Goal: Task Accomplishment & Management: Manage account settings

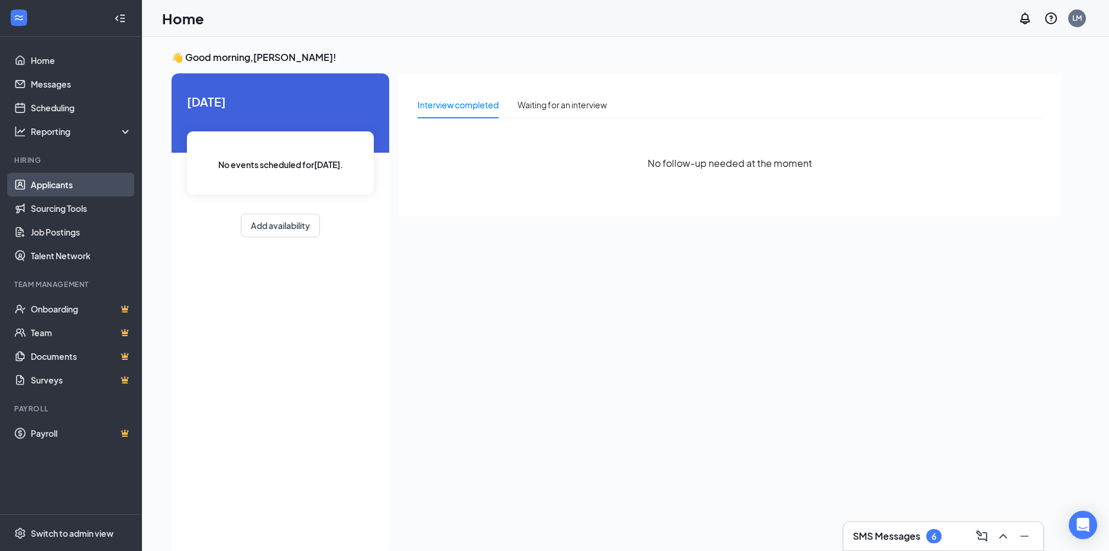
click at [63, 192] on link "Applicants" at bounding box center [81, 185] width 101 height 24
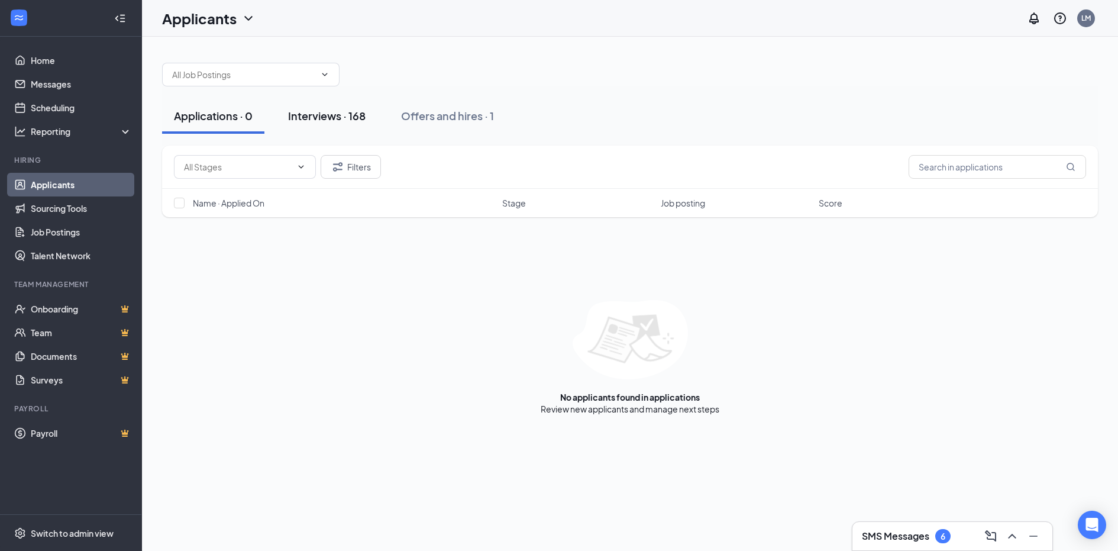
click at [320, 112] on div "Interviews · 168" at bounding box center [327, 115] width 78 height 15
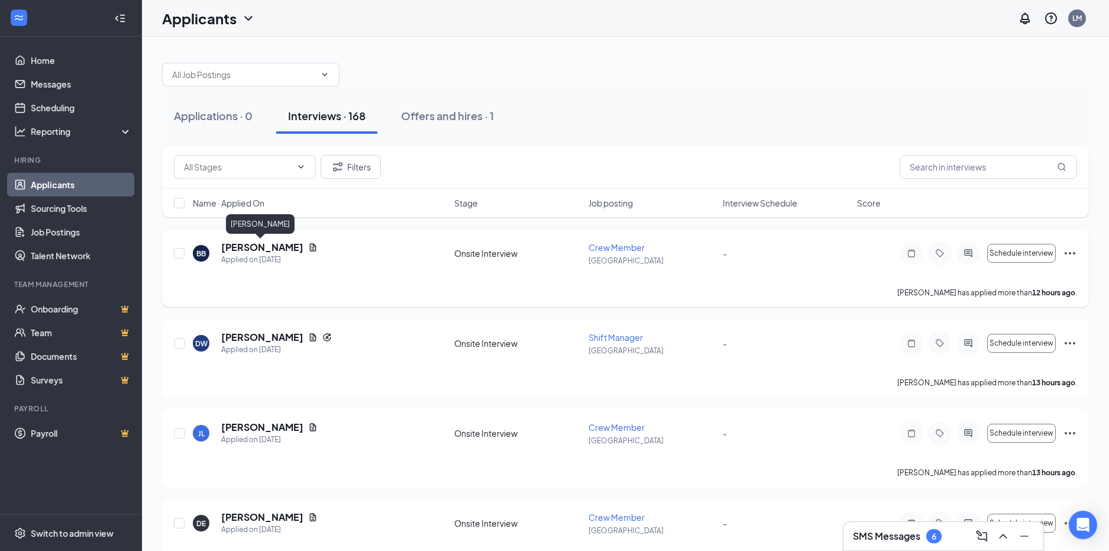
click at [257, 253] on h5 "[PERSON_NAME]" at bounding box center [262, 247] width 82 height 13
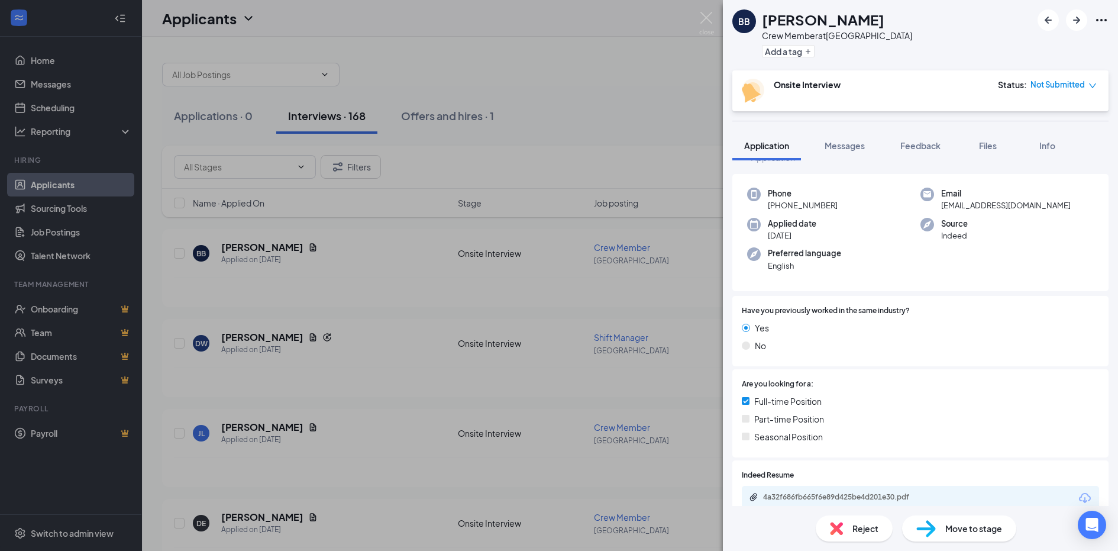
scroll to position [59, 0]
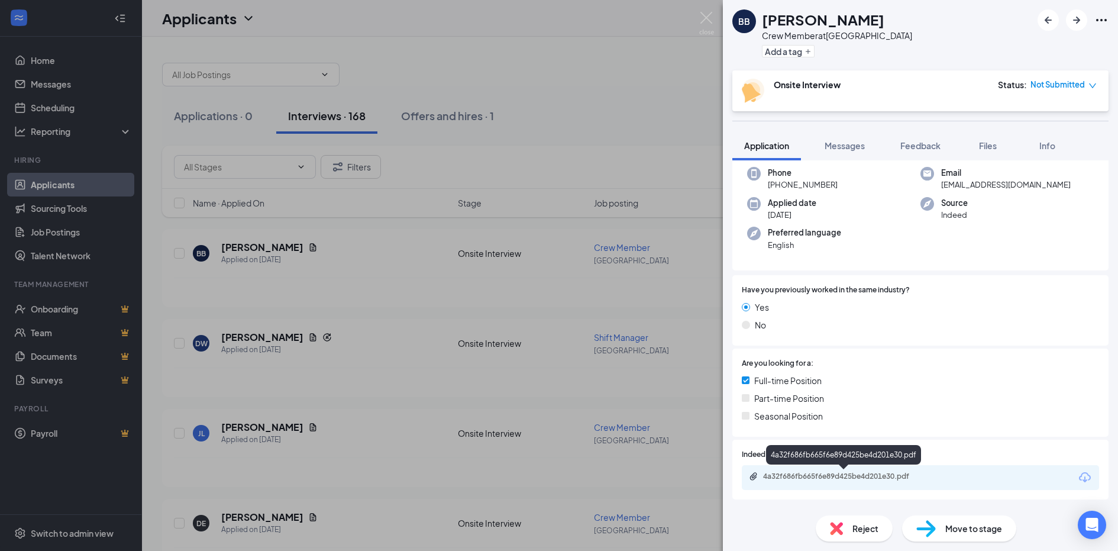
click at [825, 482] on div "4a32f686fb665f6e89d425be4d201e30.pdf" at bounding box center [845, 477] width 192 height 11
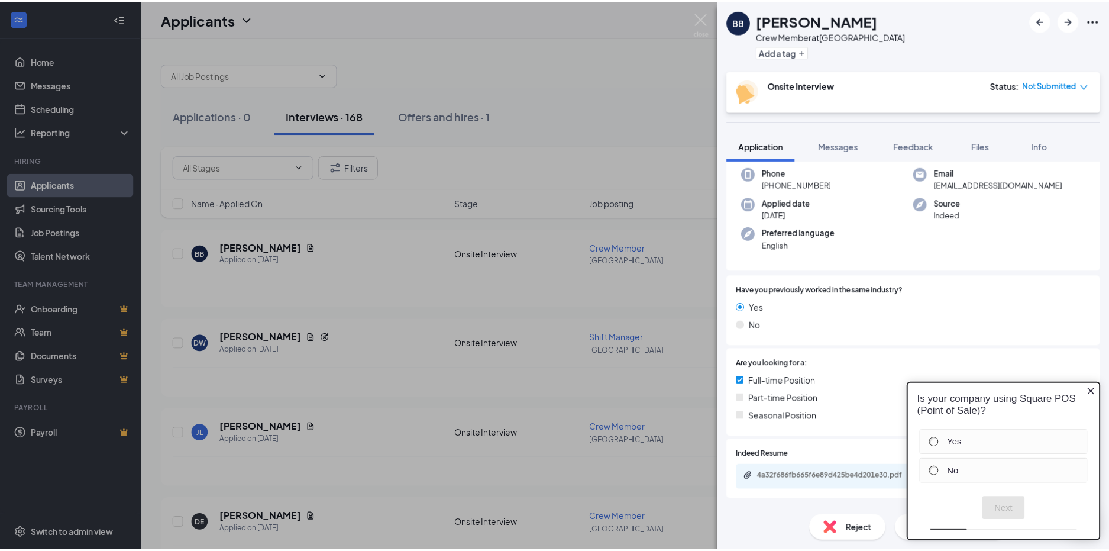
scroll to position [0, 0]
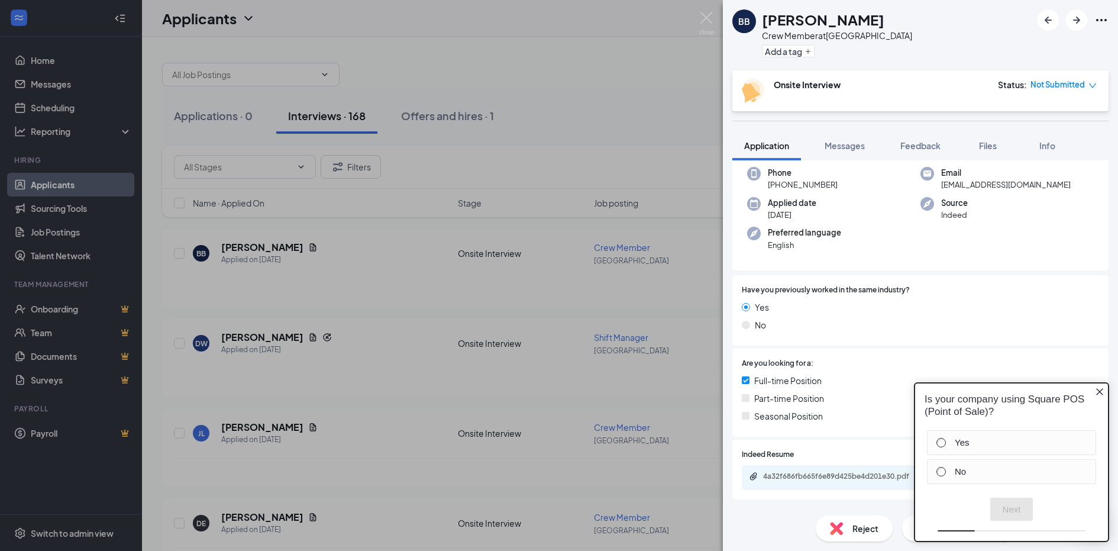
click at [357, 273] on div "BB [PERSON_NAME] Crew Member at [GEOGRAPHIC_DATA] Add a tag Onsite Interview St…" at bounding box center [559, 275] width 1118 height 551
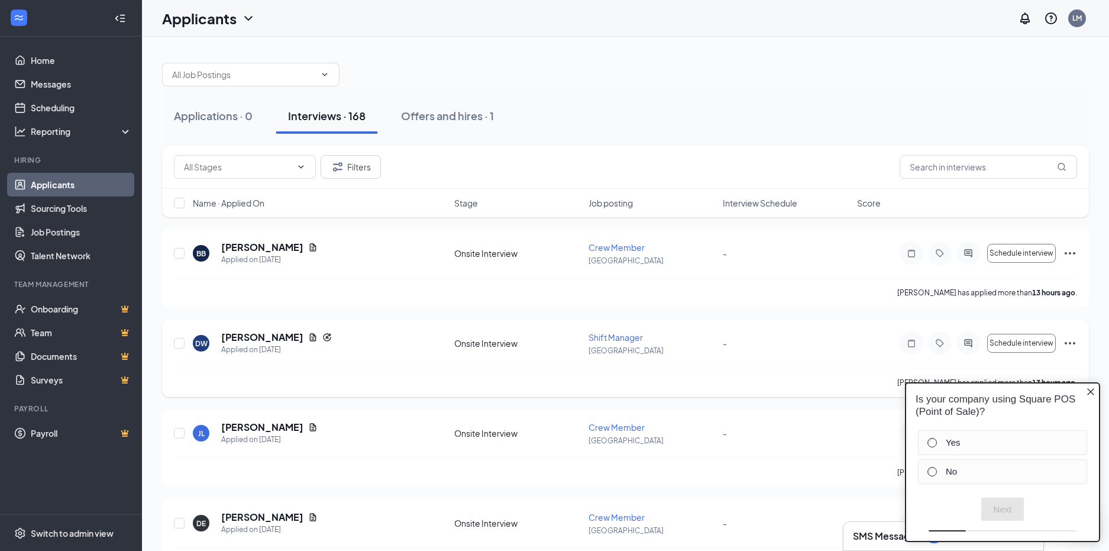
click at [712, 376] on div "[PERSON_NAME] has applied more than 13 hours ago ." at bounding box center [626, 382] width 904 height 30
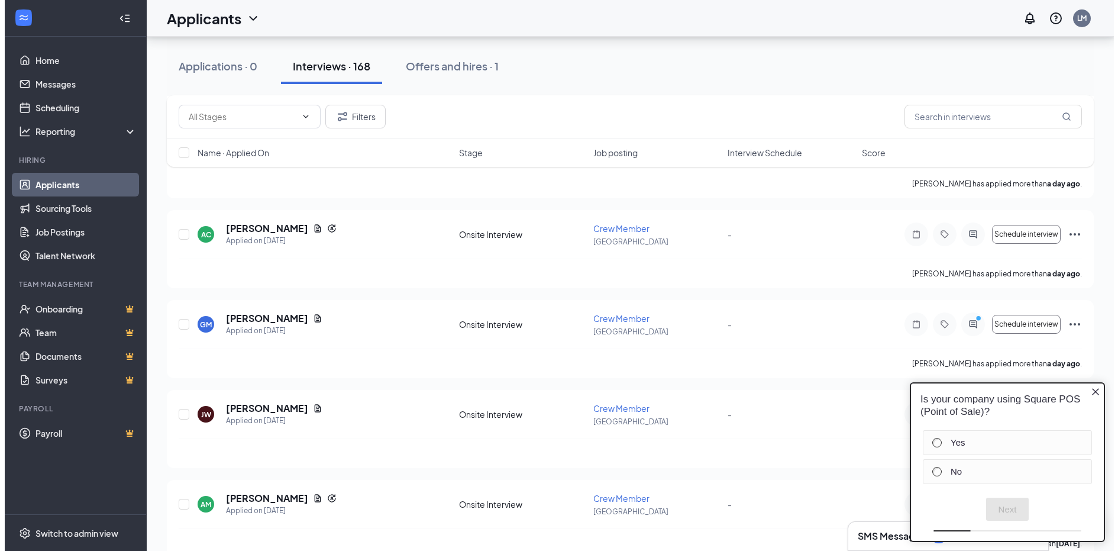
scroll to position [473, 0]
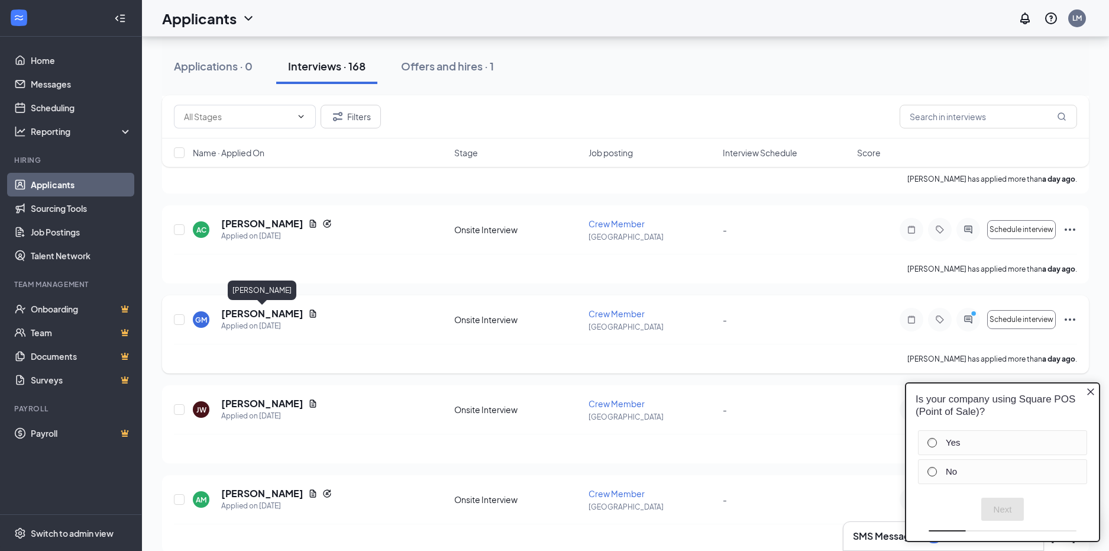
click at [289, 315] on h5 "[PERSON_NAME]" at bounding box center [262, 313] width 82 height 13
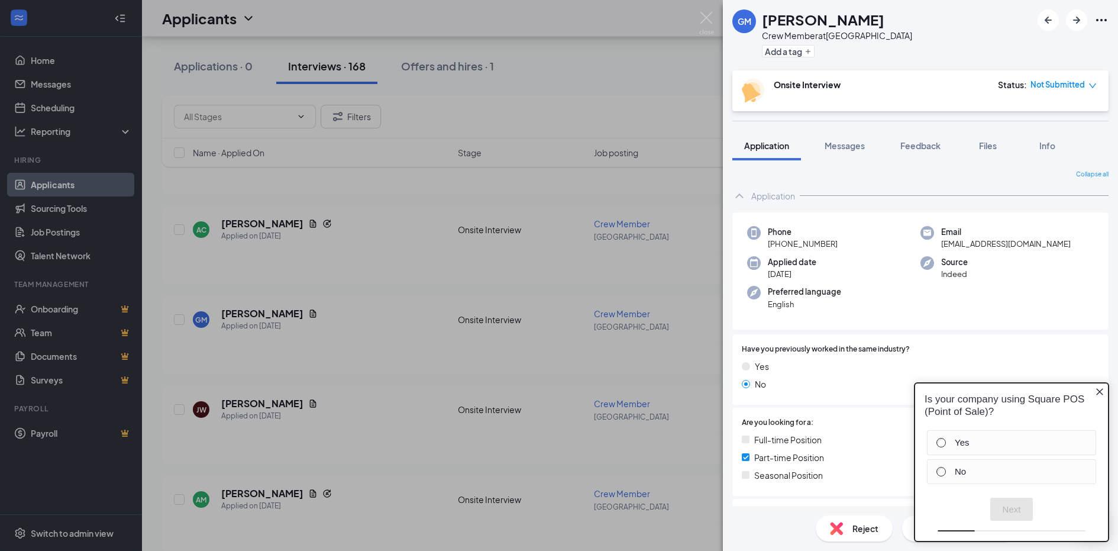
click at [382, 364] on div "GM [PERSON_NAME] Crew Member at [GEOGRAPHIC_DATA] Add a tag Onsite Interview St…" at bounding box center [559, 275] width 1118 height 551
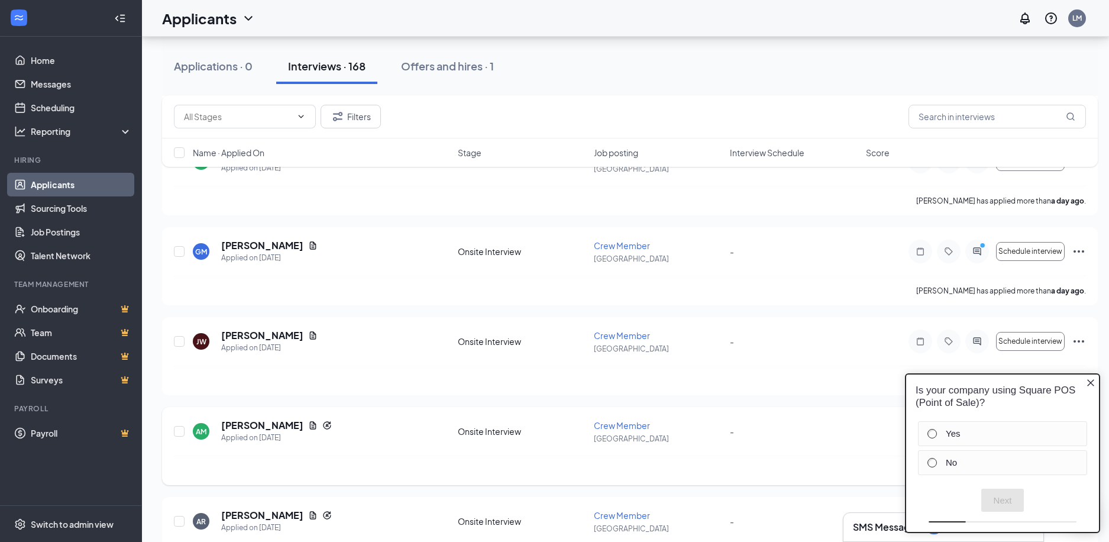
scroll to position [651, 0]
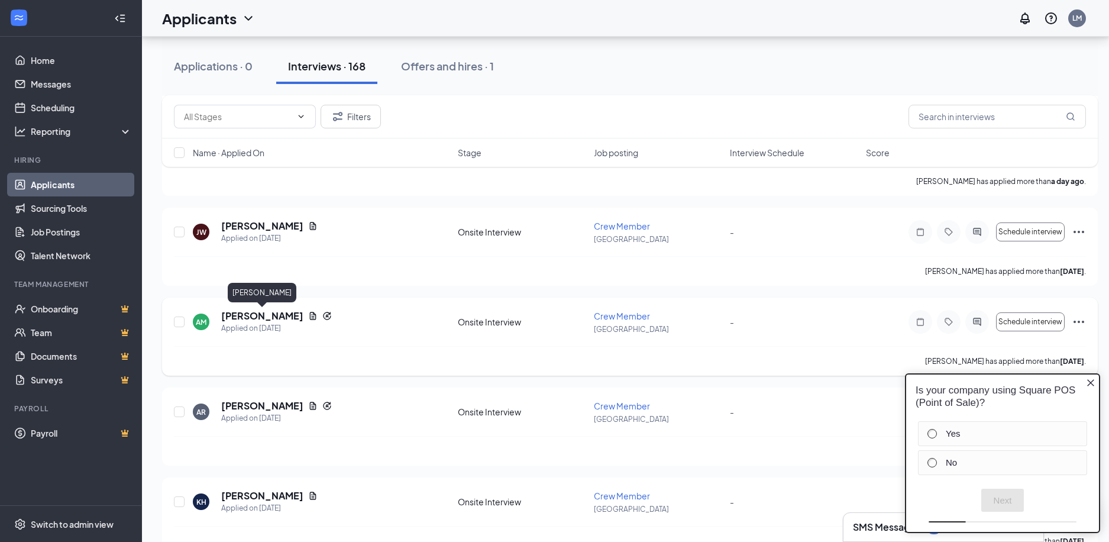
click at [265, 318] on h5 "[PERSON_NAME]" at bounding box center [262, 315] width 82 height 13
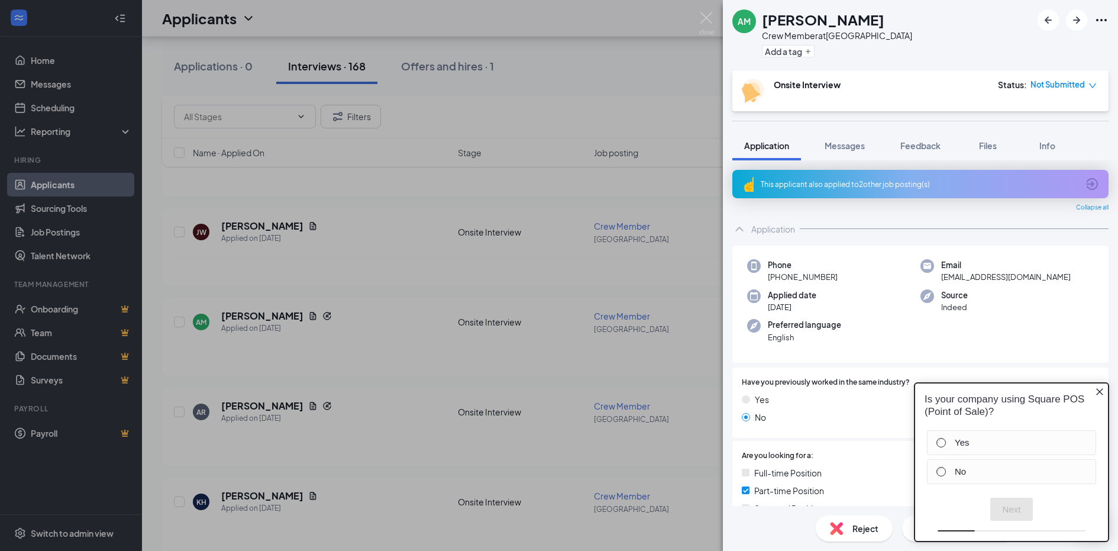
click at [362, 363] on div "AM [PERSON_NAME] Crew Member at [GEOGRAPHIC_DATA] Add a tag Onsite Interview St…" at bounding box center [559, 275] width 1118 height 551
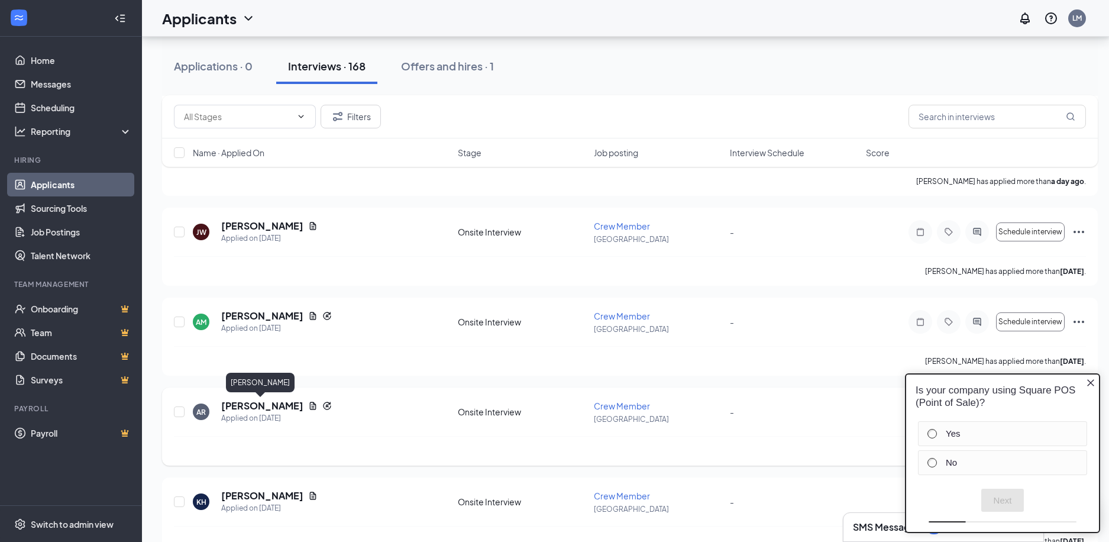
click at [254, 401] on h5 "[PERSON_NAME]" at bounding box center [262, 405] width 82 height 13
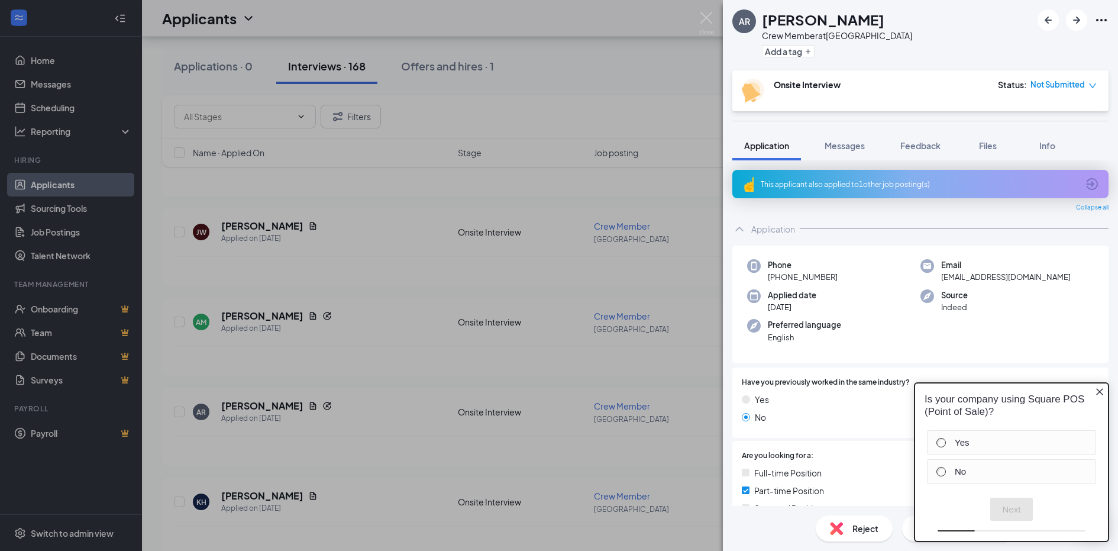
click at [394, 301] on div "AR [PERSON_NAME] Crew Member at [GEOGRAPHIC_DATA] Add a tag Onsite Interview St…" at bounding box center [559, 275] width 1118 height 551
